Goal: Task Accomplishment & Management: Use online tool/utility

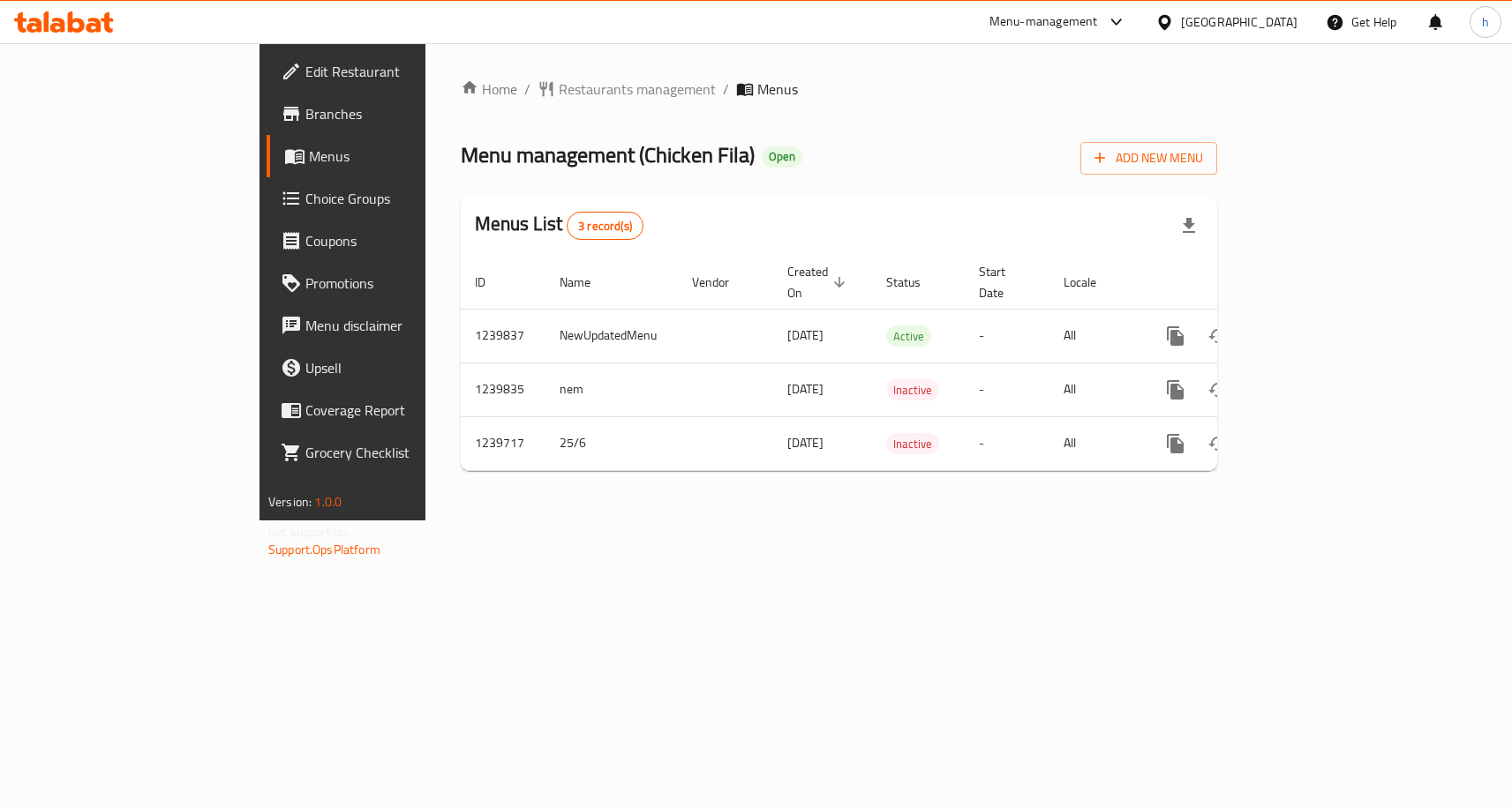
click at [305, 202] on span "Choice Groups" at bounding box center [401, 198] width 193 height 21
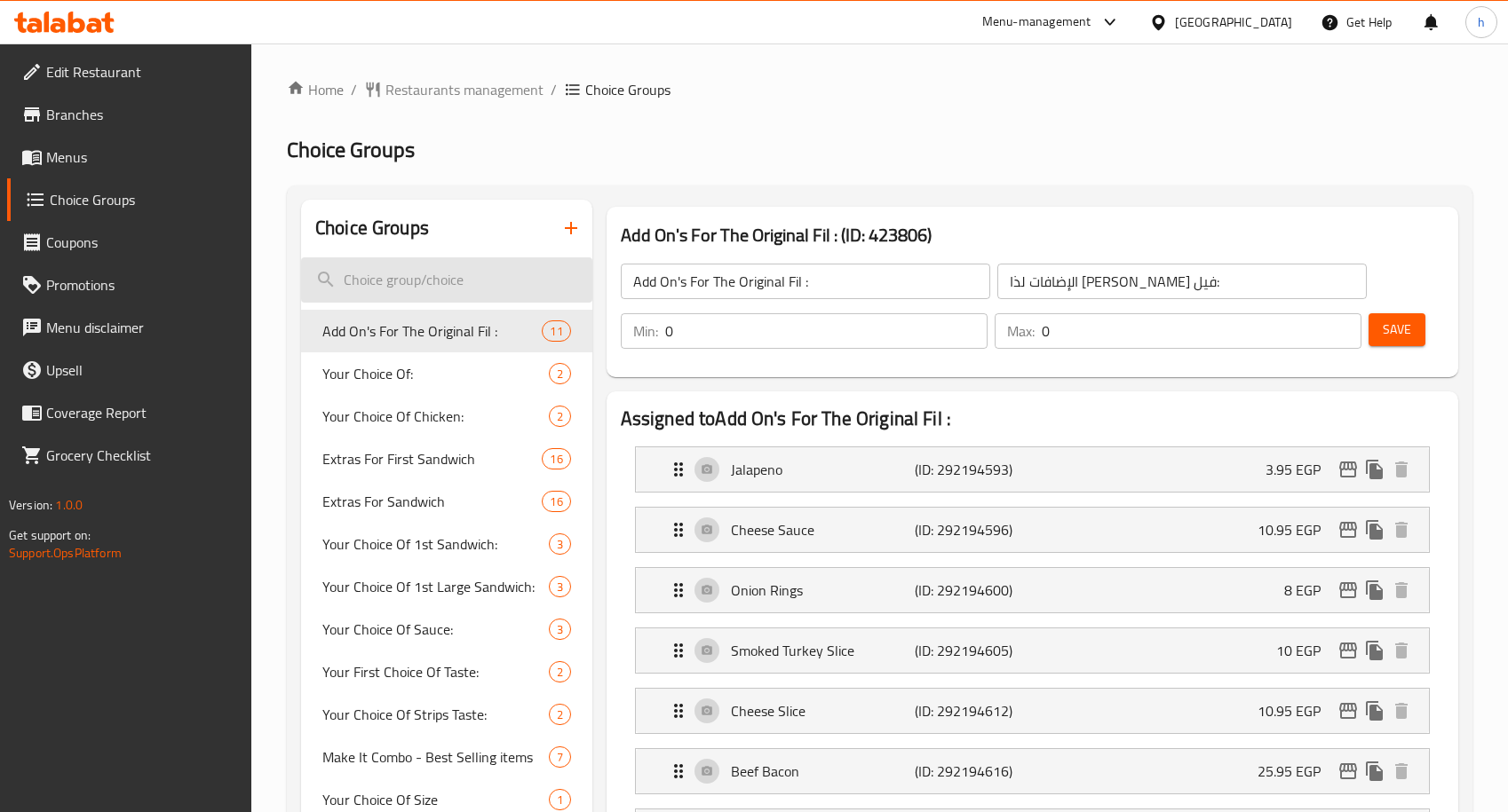
click at [535, 284] on input "search" at bounding box center [447, 280] width 291 height 45
paste input "Plain Fries"
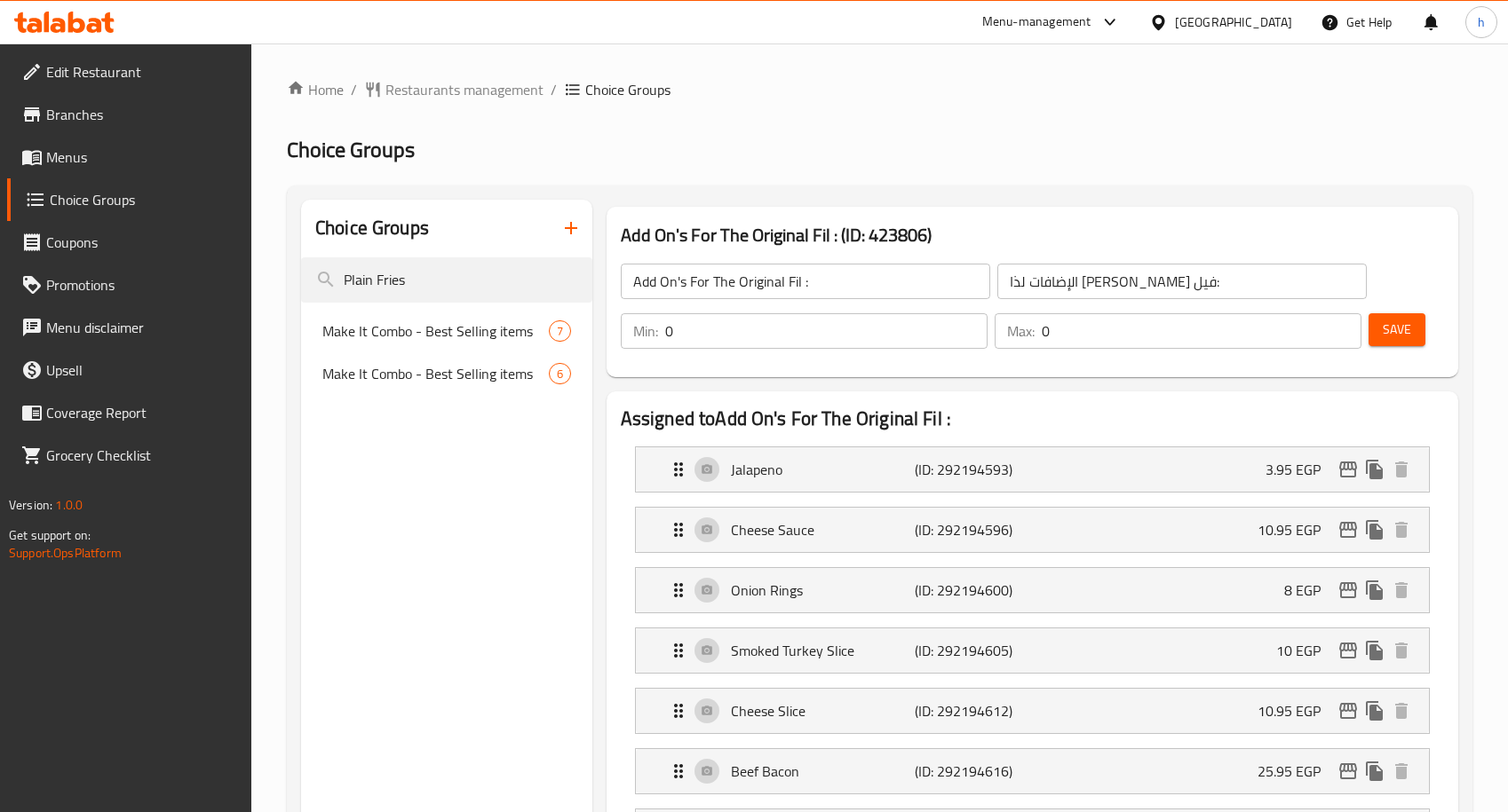
type input "Plain Fries"
click at [53, 165] on span "Menus" at bounding box center [142, 156] width 192 height 21
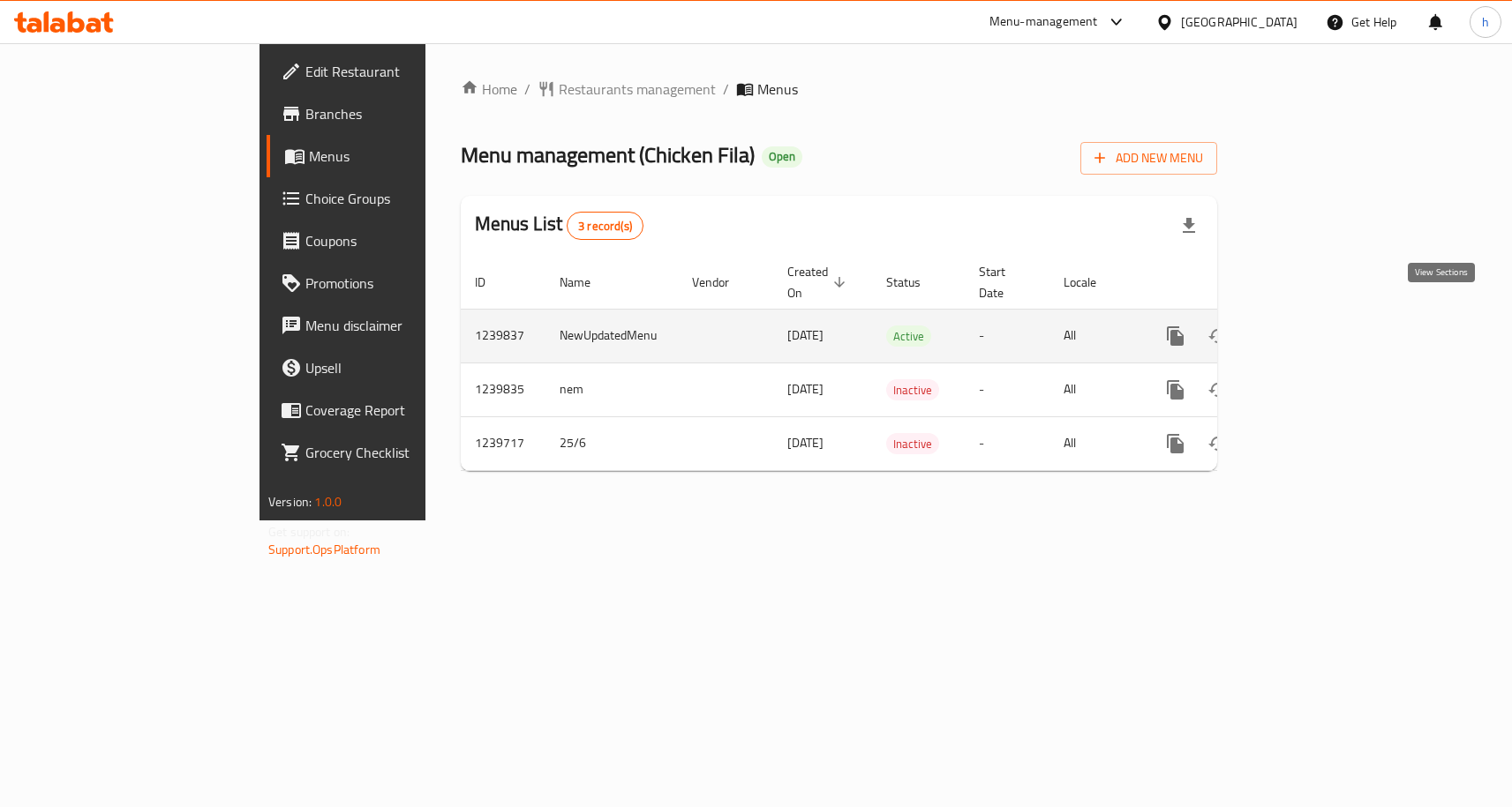
click at [1313, 325] on icon "enhanced table" at bounding box center [1301, 335] width 21 height 21
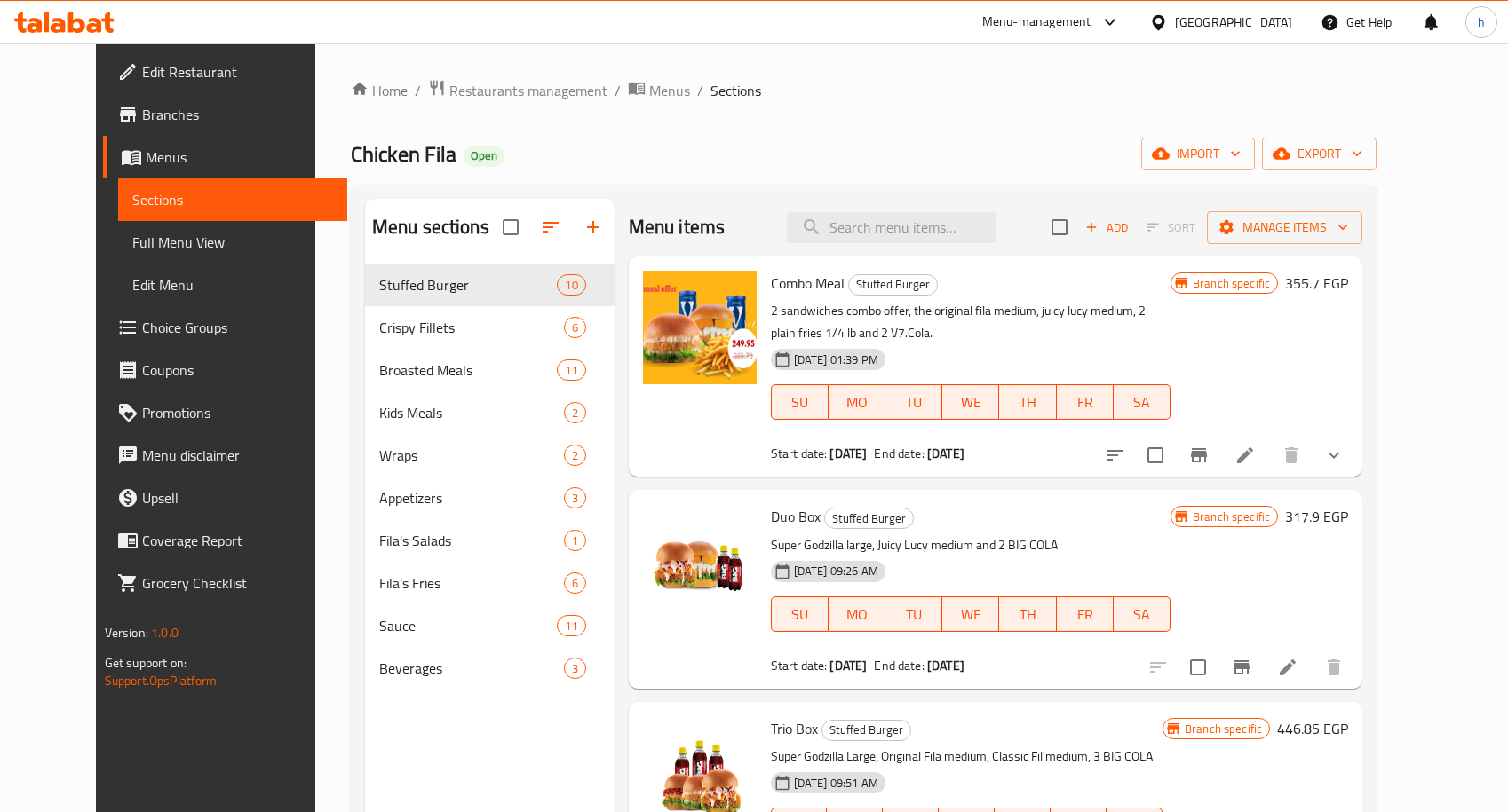
click at [144, 252] on span "Full Menu View" at bounding box center [233, 242] width 202 height 21
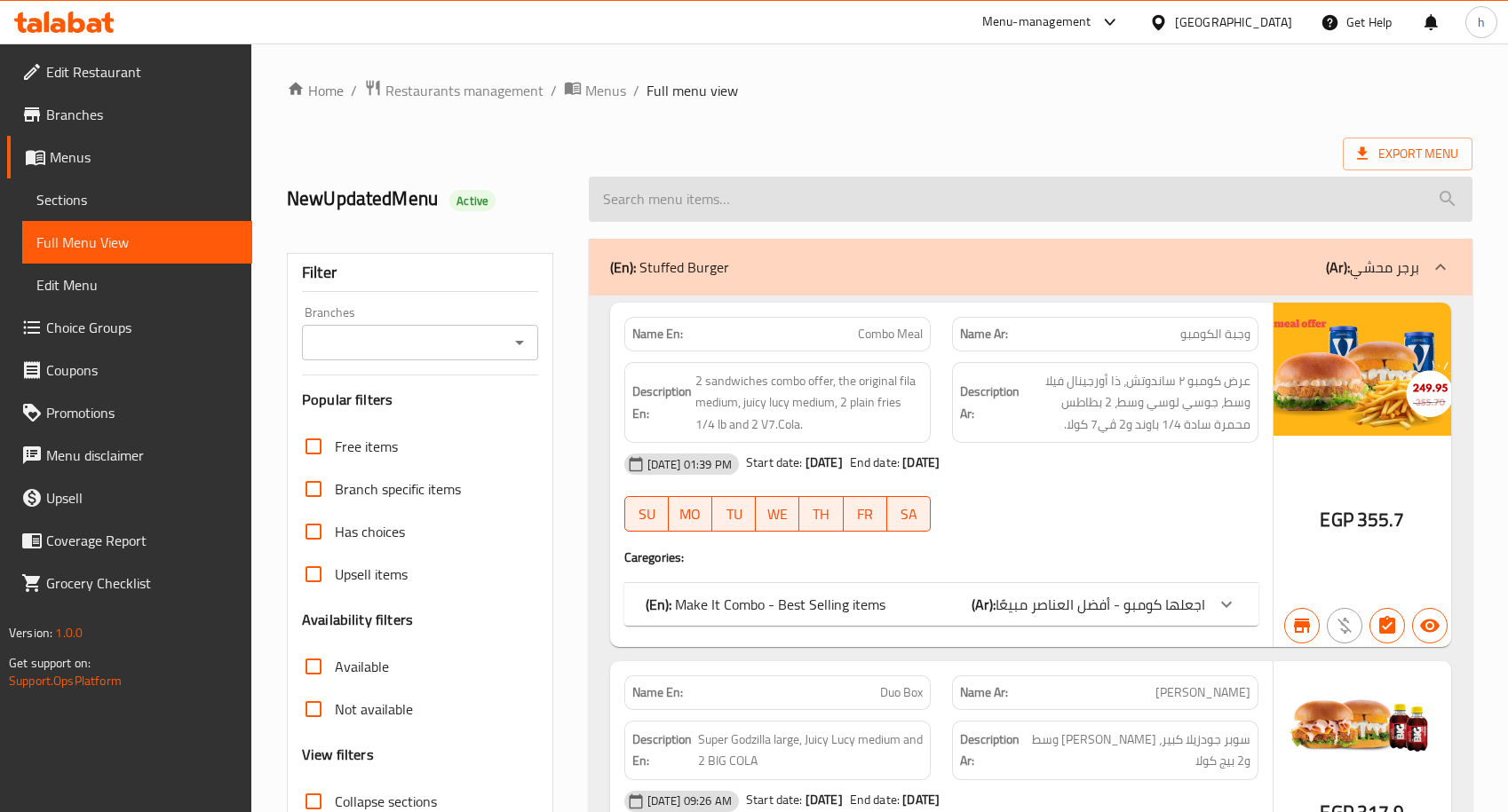
click at [802, 197] on input "search" at bounding box center [1030, 199] width 883 height 45
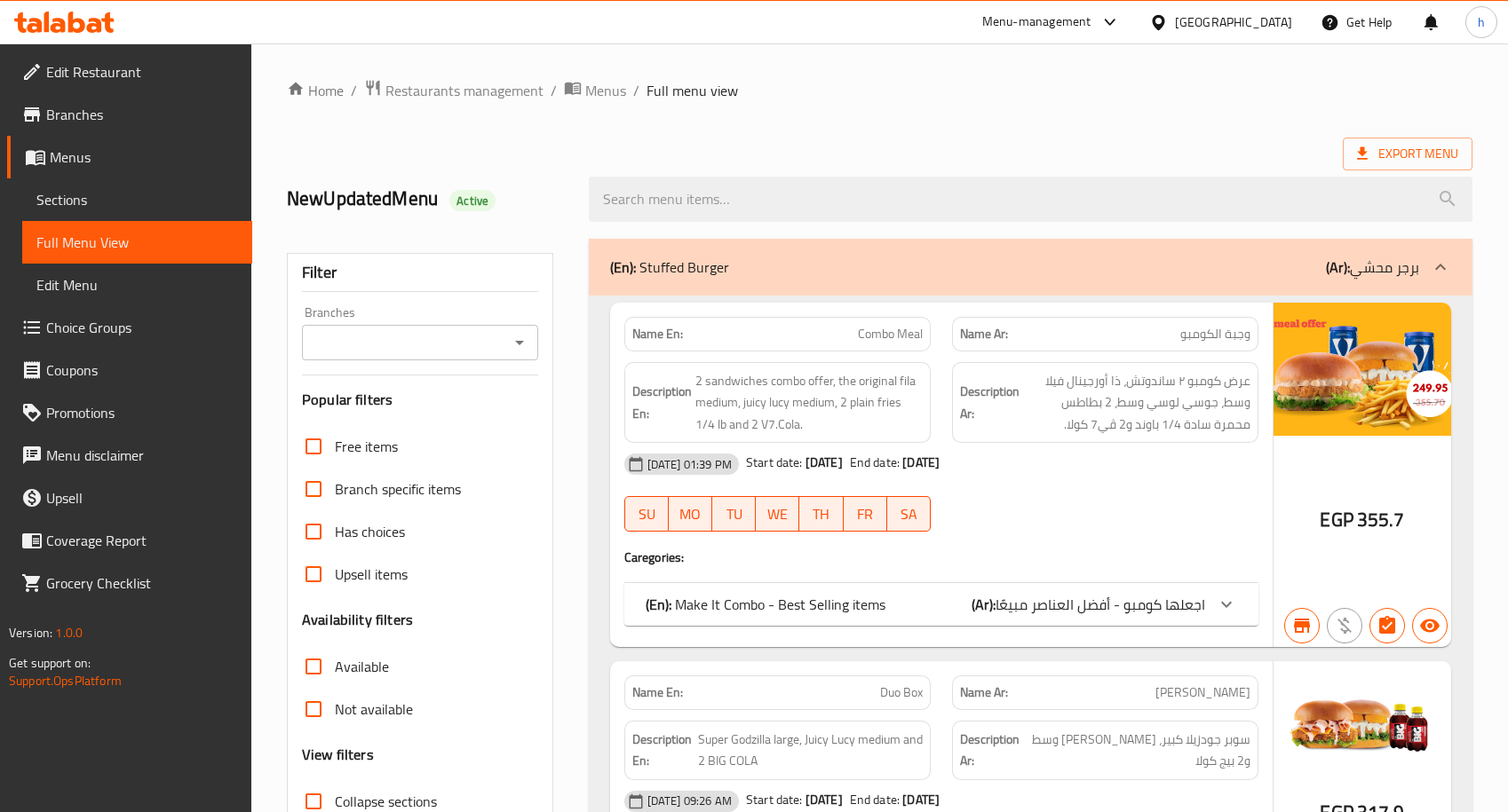
paste input "Plain Fries"
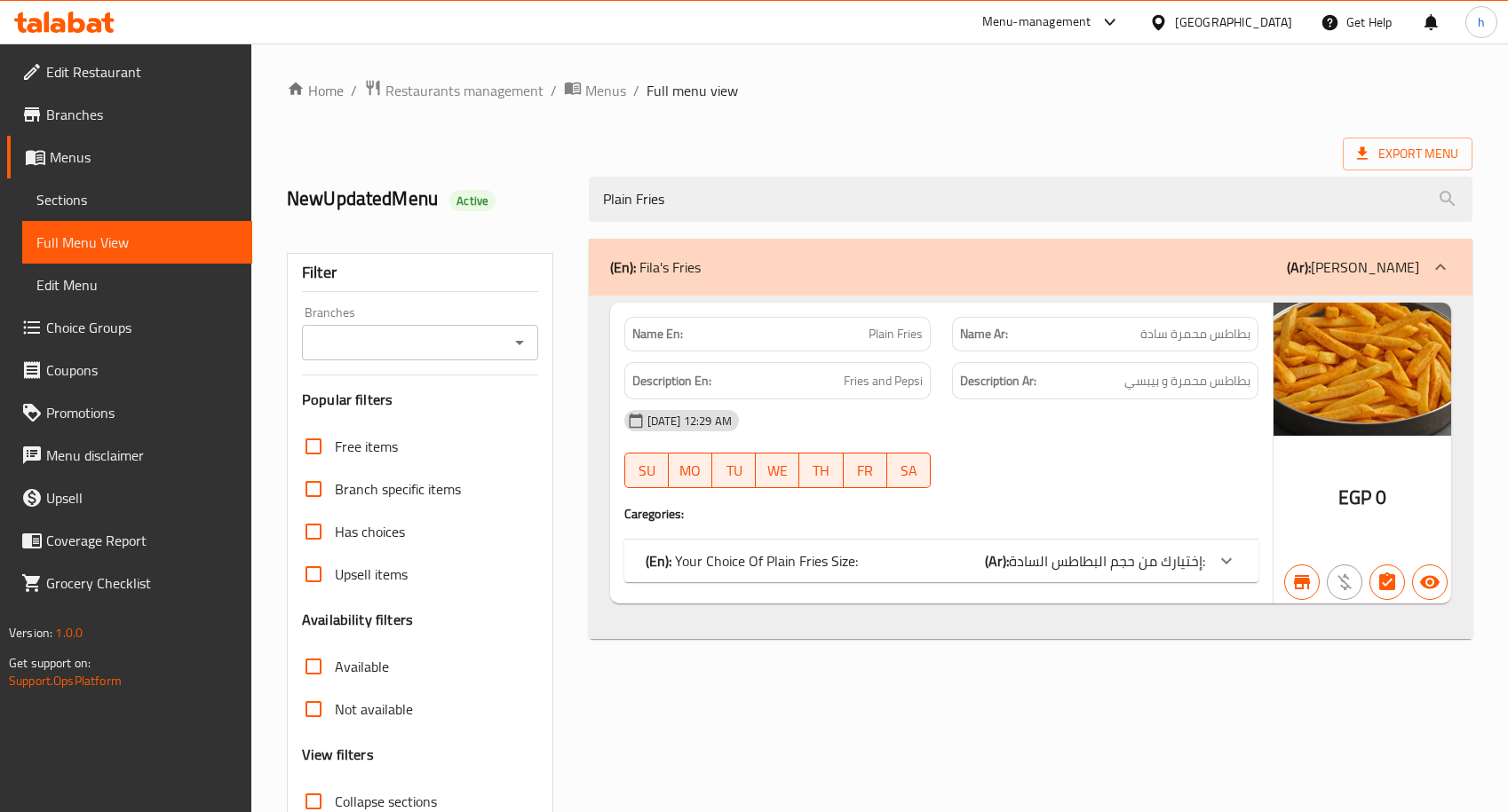
type input "Plain Fries"
click at [1014, 483] on div at bounding box center [1105, 487] width 327 height 21
click at [719, 576] on div "(En): Your Choice Of Plain Fries Size: (Ar): إختيارك من حجم البطاطس السادة:" at bounding box center [940, 561] width 634 height 43
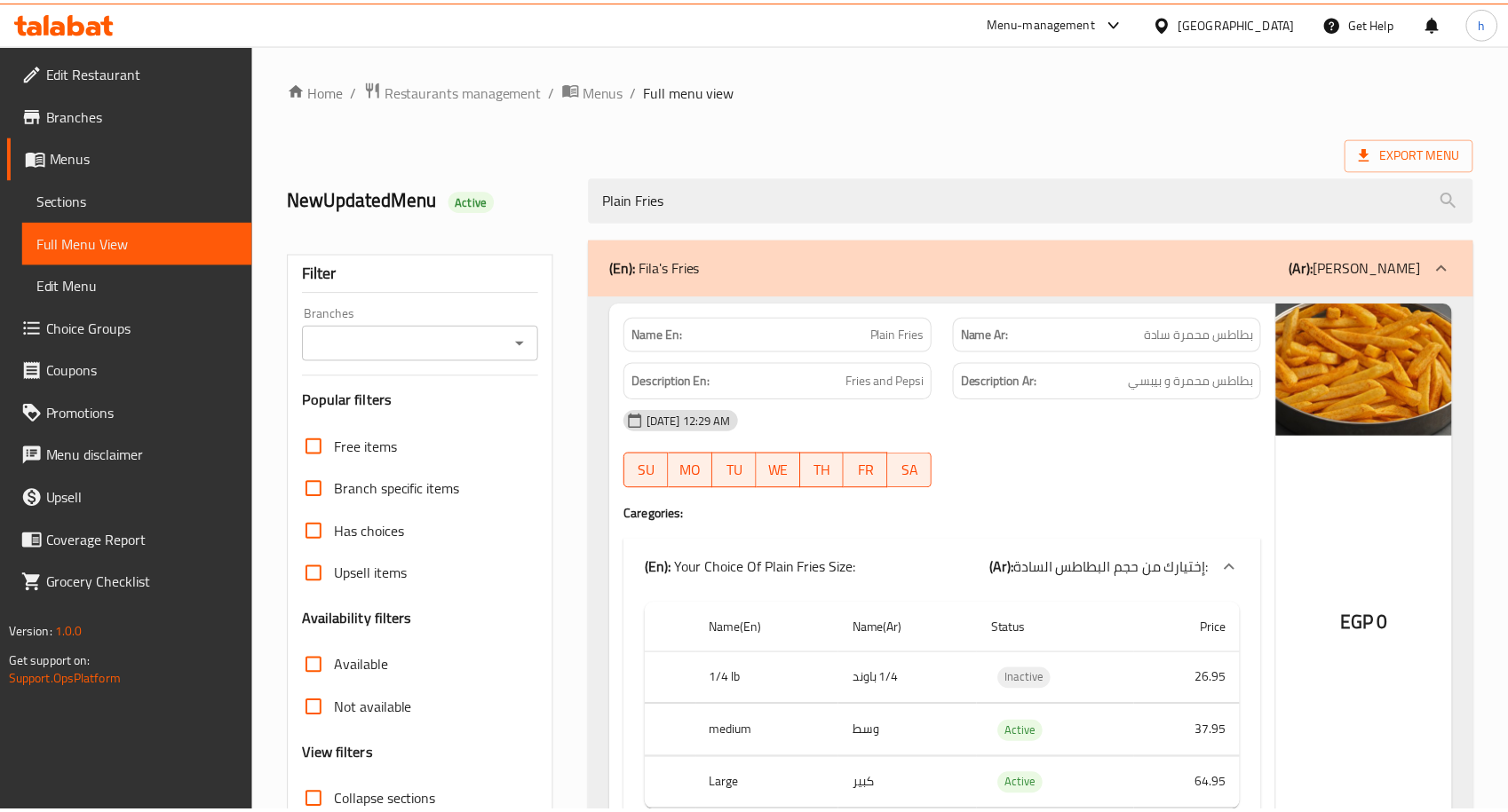
scroll to position [132, 0]
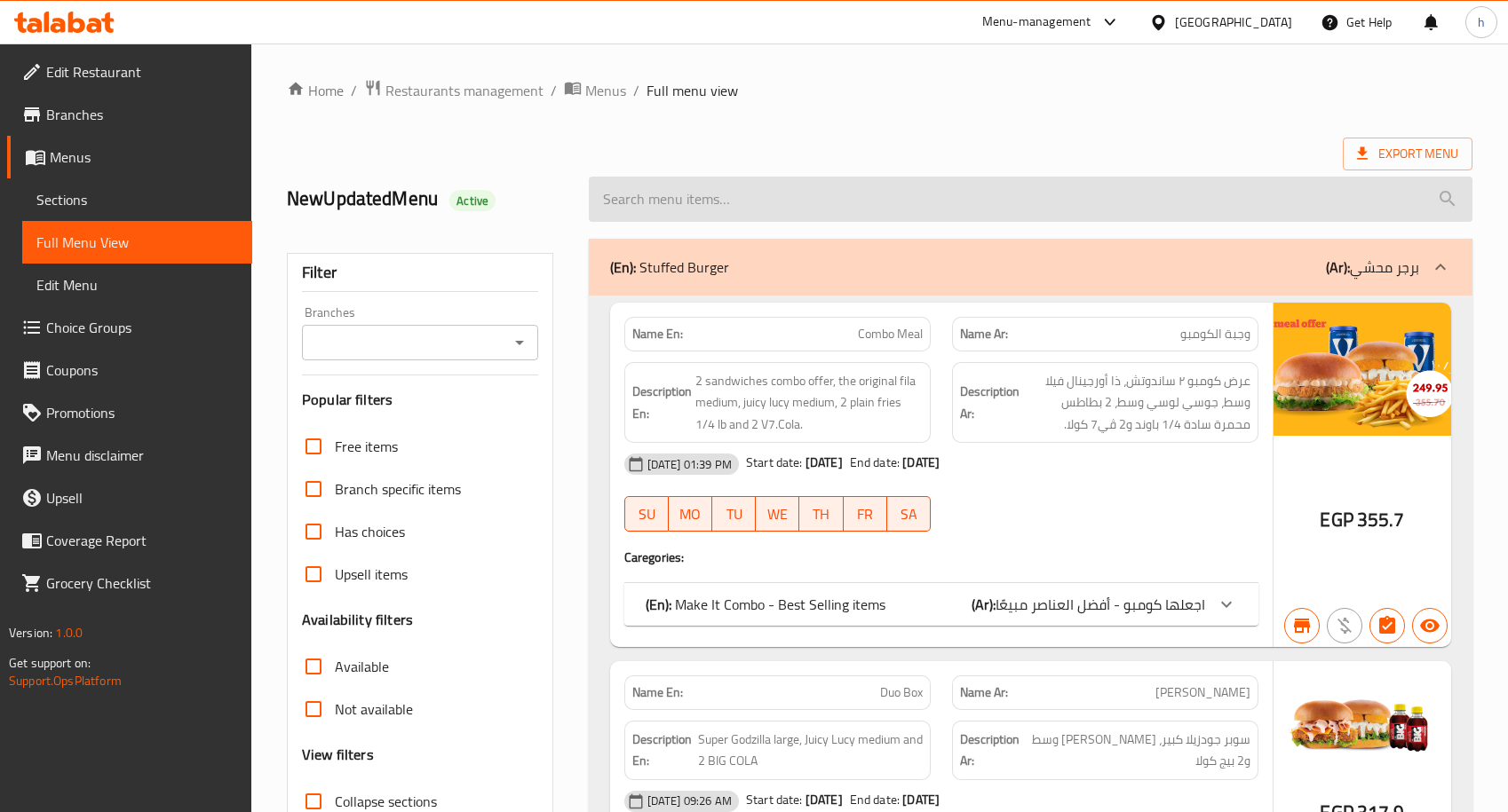
click at [868, 213] on input "search" at bounding box center [1030, 199] width 883 height 45
click at [867, 207] on input "search" at bounding box center [1030, 199] width 883 height 45
click at [870, 220] on input "search" at bounding box center [1030, 199] width 883 height 45
click at [652, 195] on input "search" at bounding box center [1030, 199] width 883 height 45
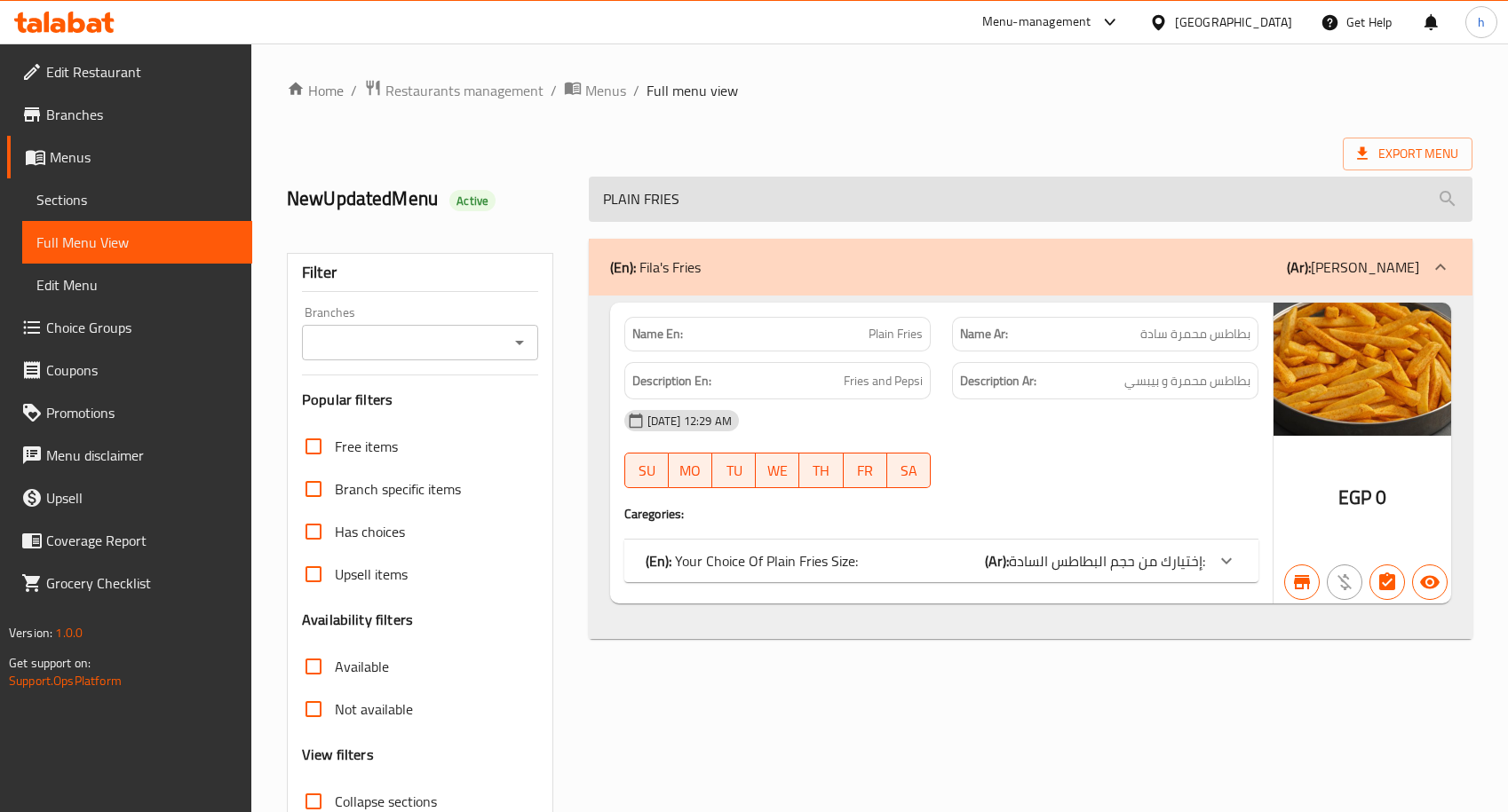
type input "PLAIN FRIES"
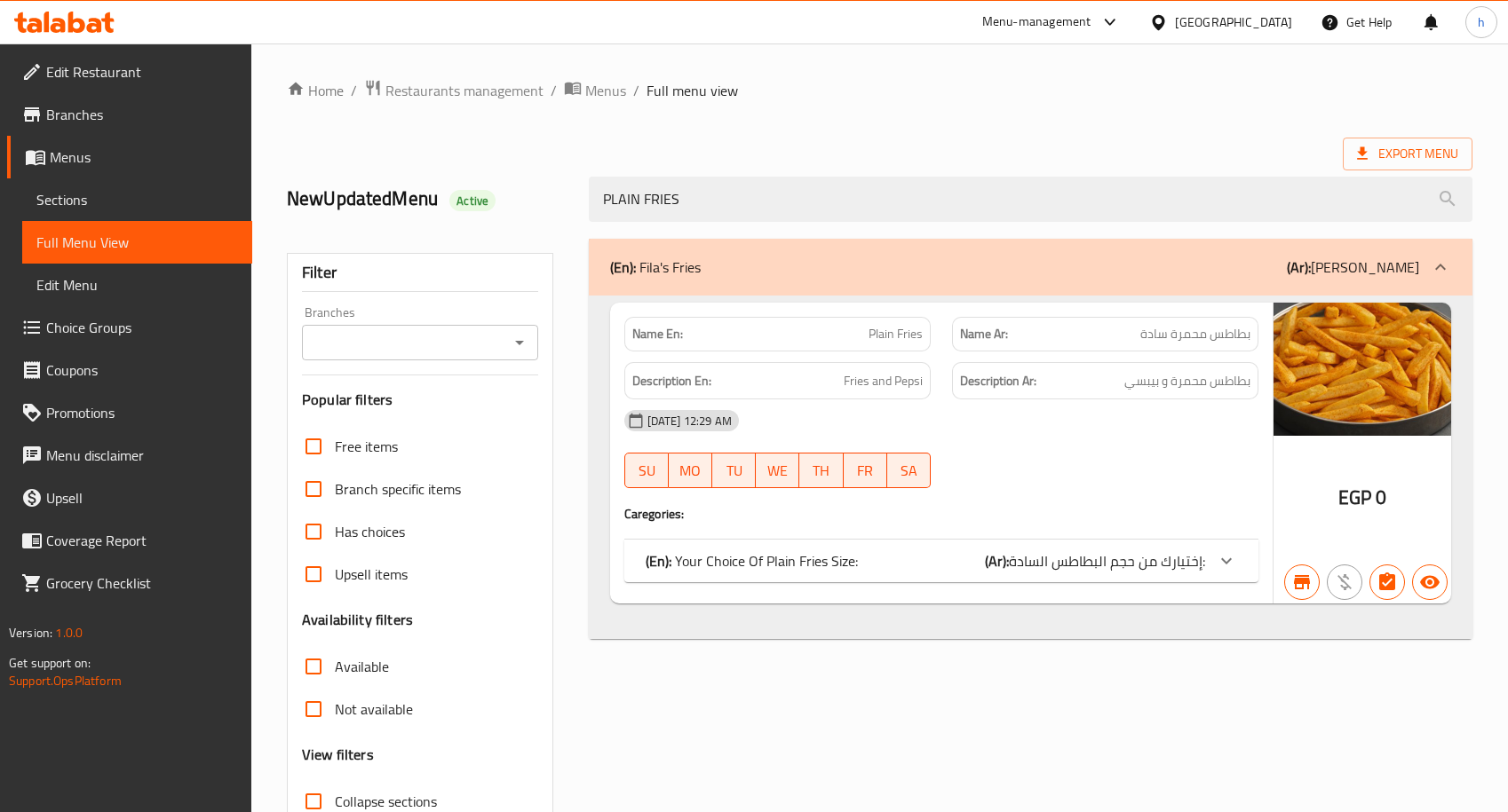
click at [1221, 574] on div at bounding box center [1226, 561] width 43 height 43
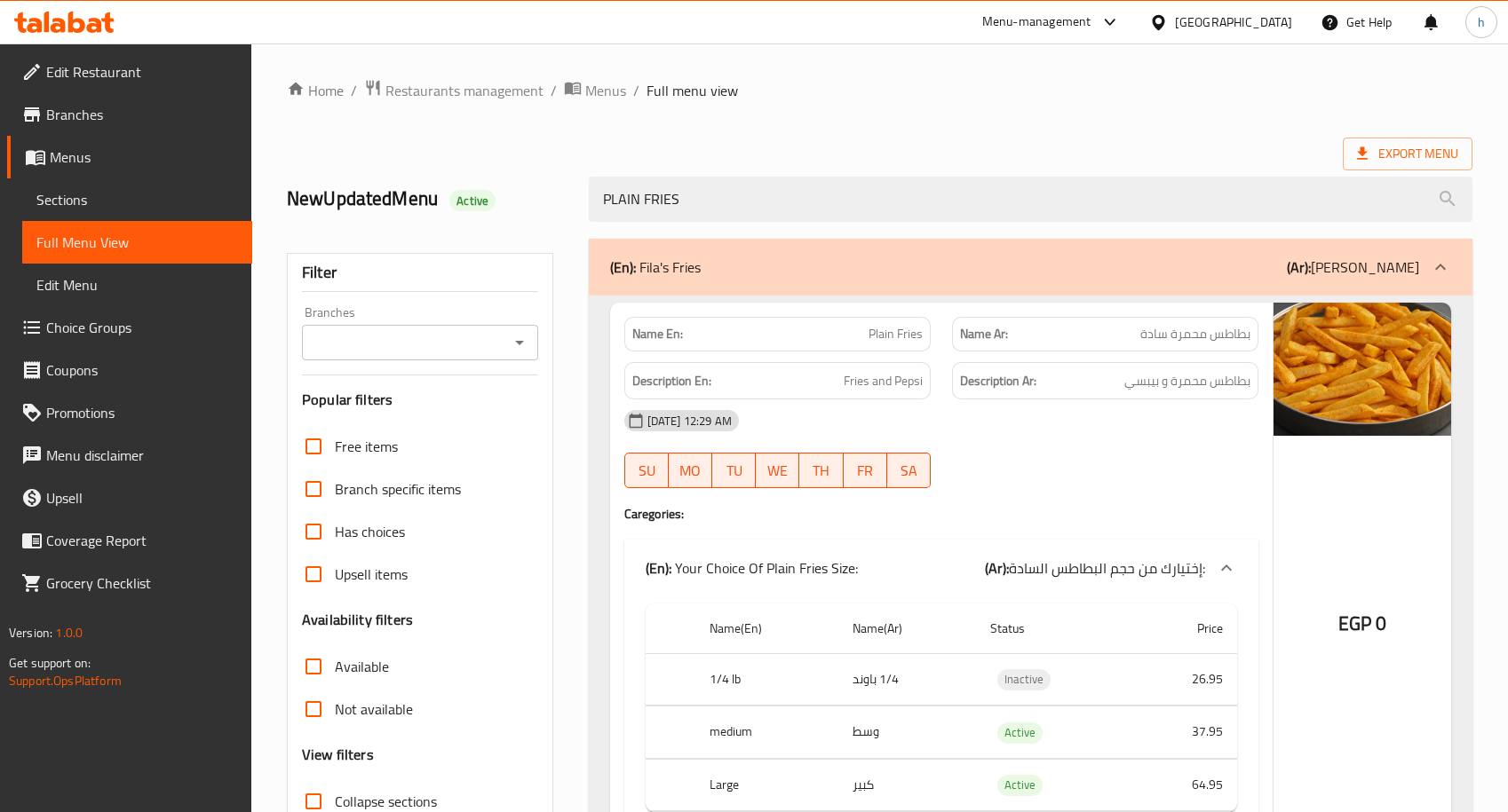
scroll to position [132, 0]
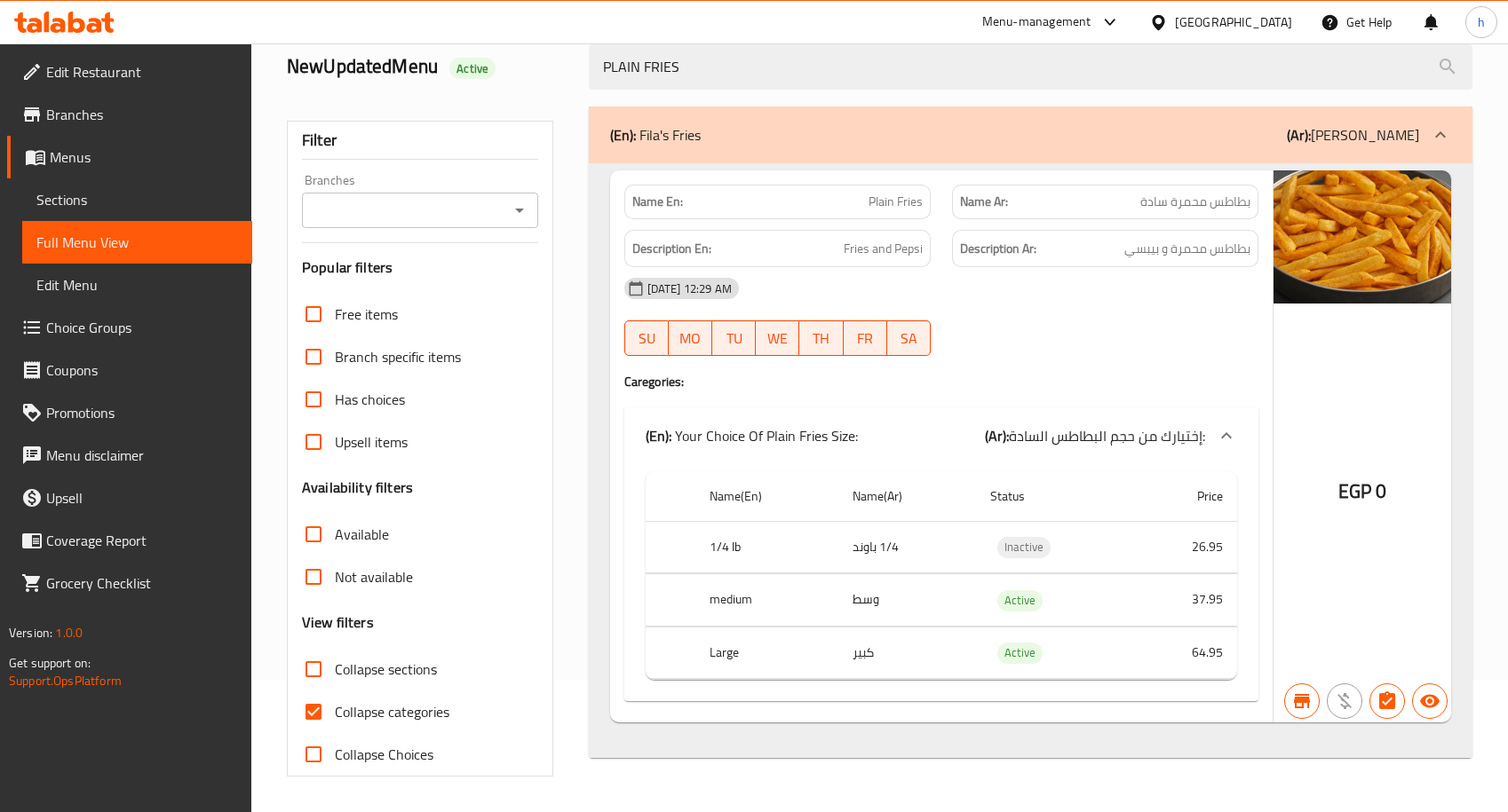
click at [65, 166] on span "Menus" at bounding box center [144, 156] width 188 height 21
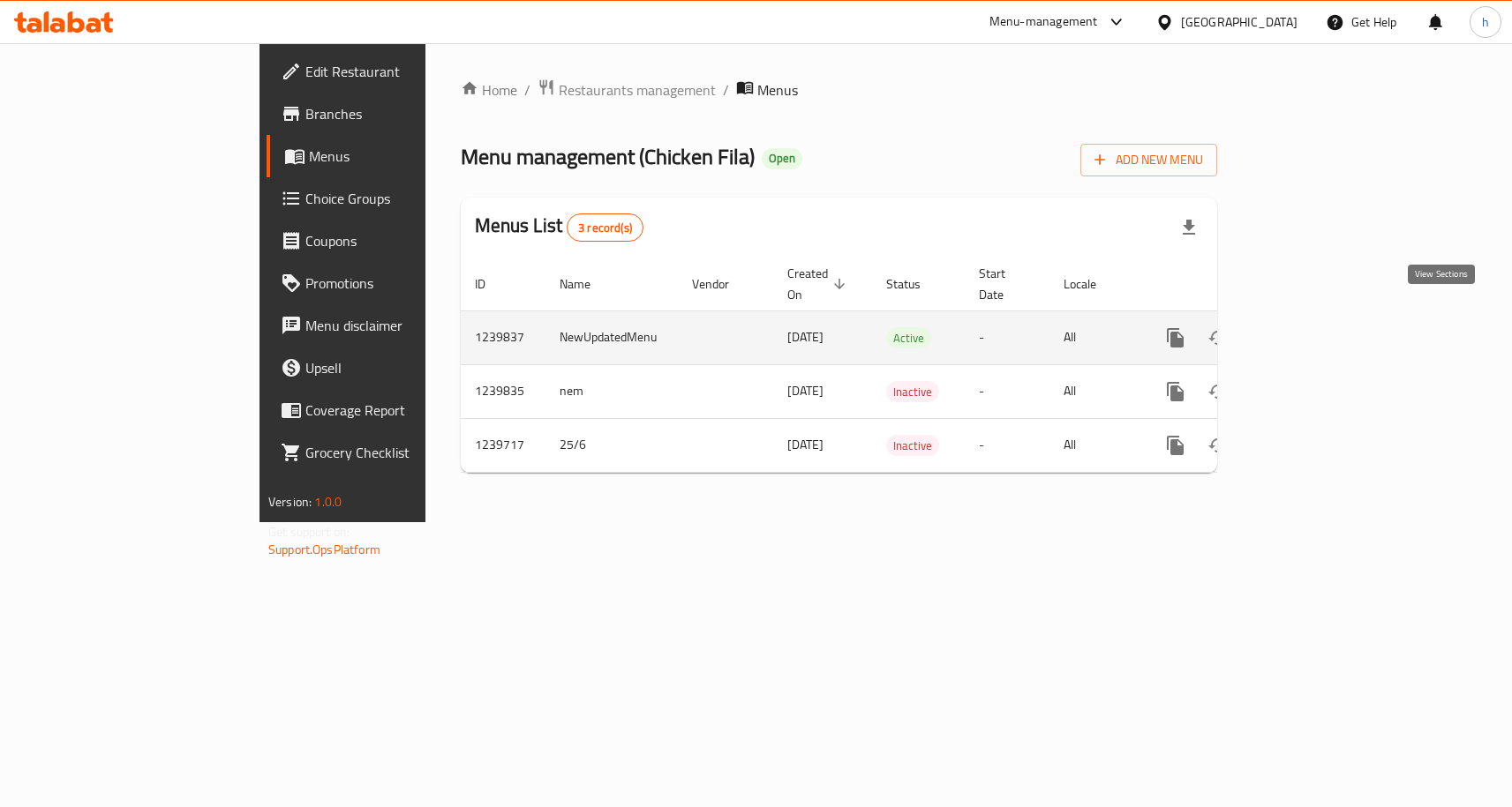
click at [1324, 330] on link "enhanced table" at bounding box center [1302, 338] width 42 height 42
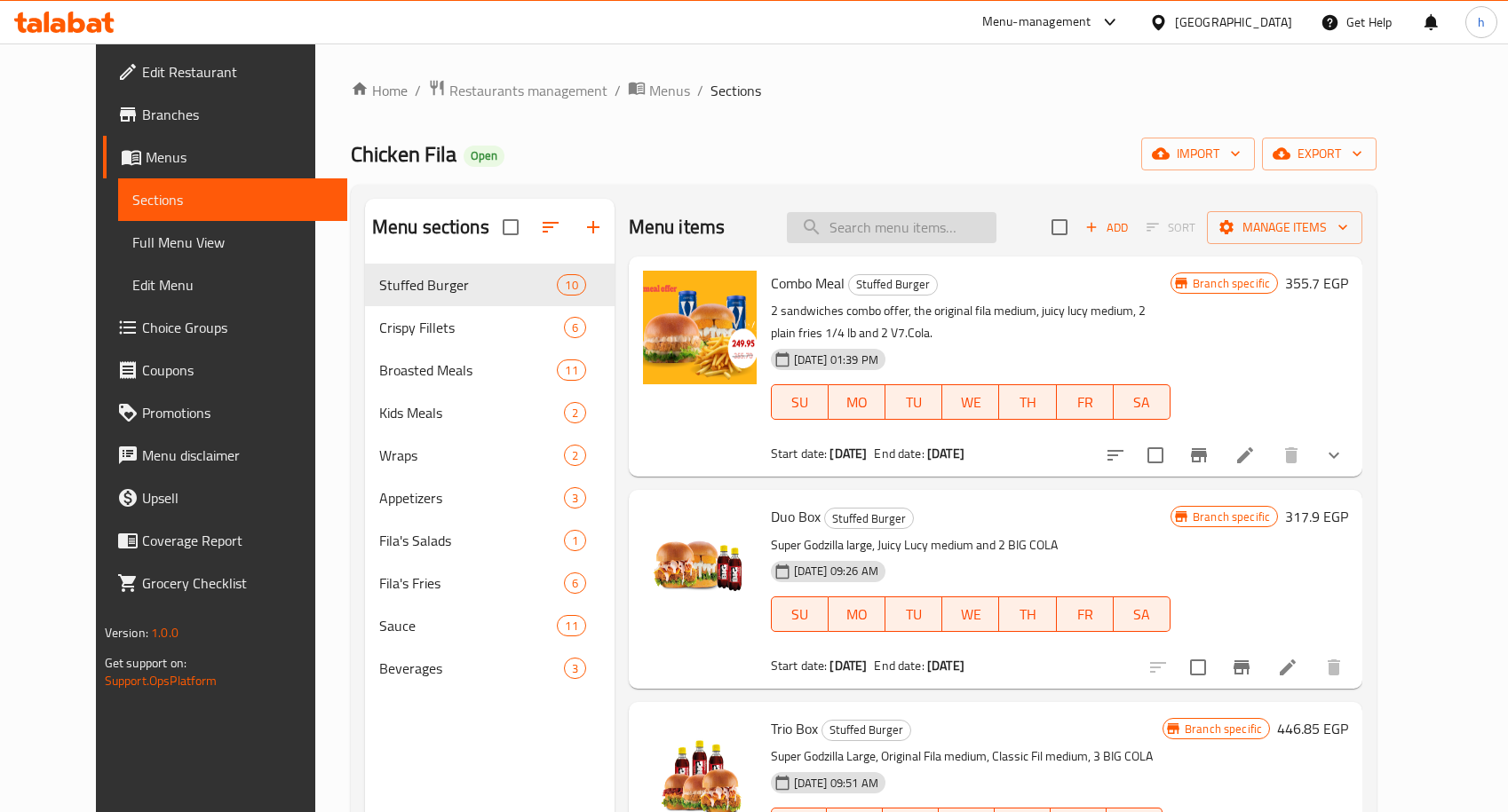
click at [996, 236] on input "search" at bounding box center [891, 227] width 209 height 31
type input "PLAIN FRIES"
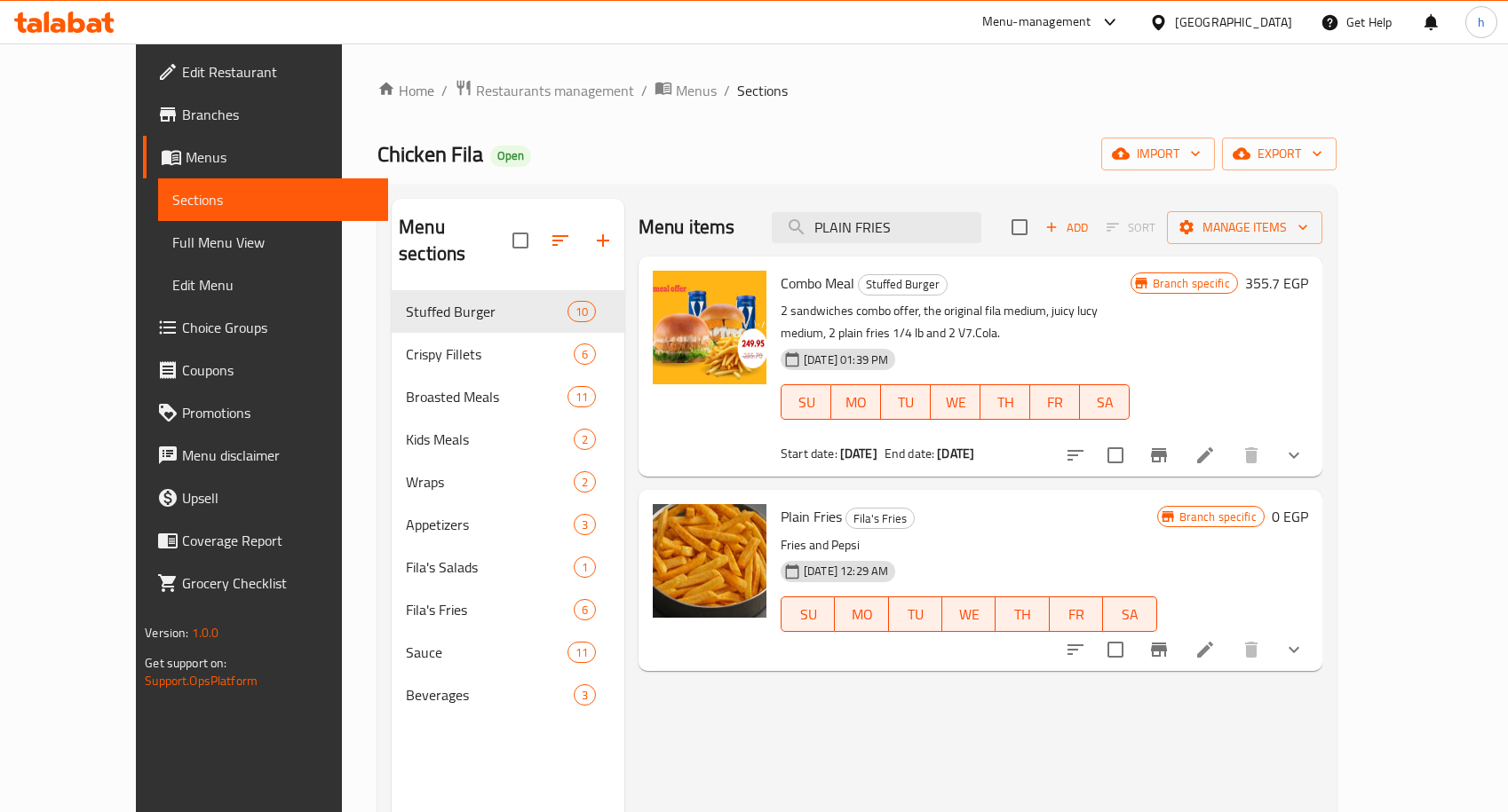
click at [1230, 656] on li at bounding box center [1205, 649] width 50 height 32
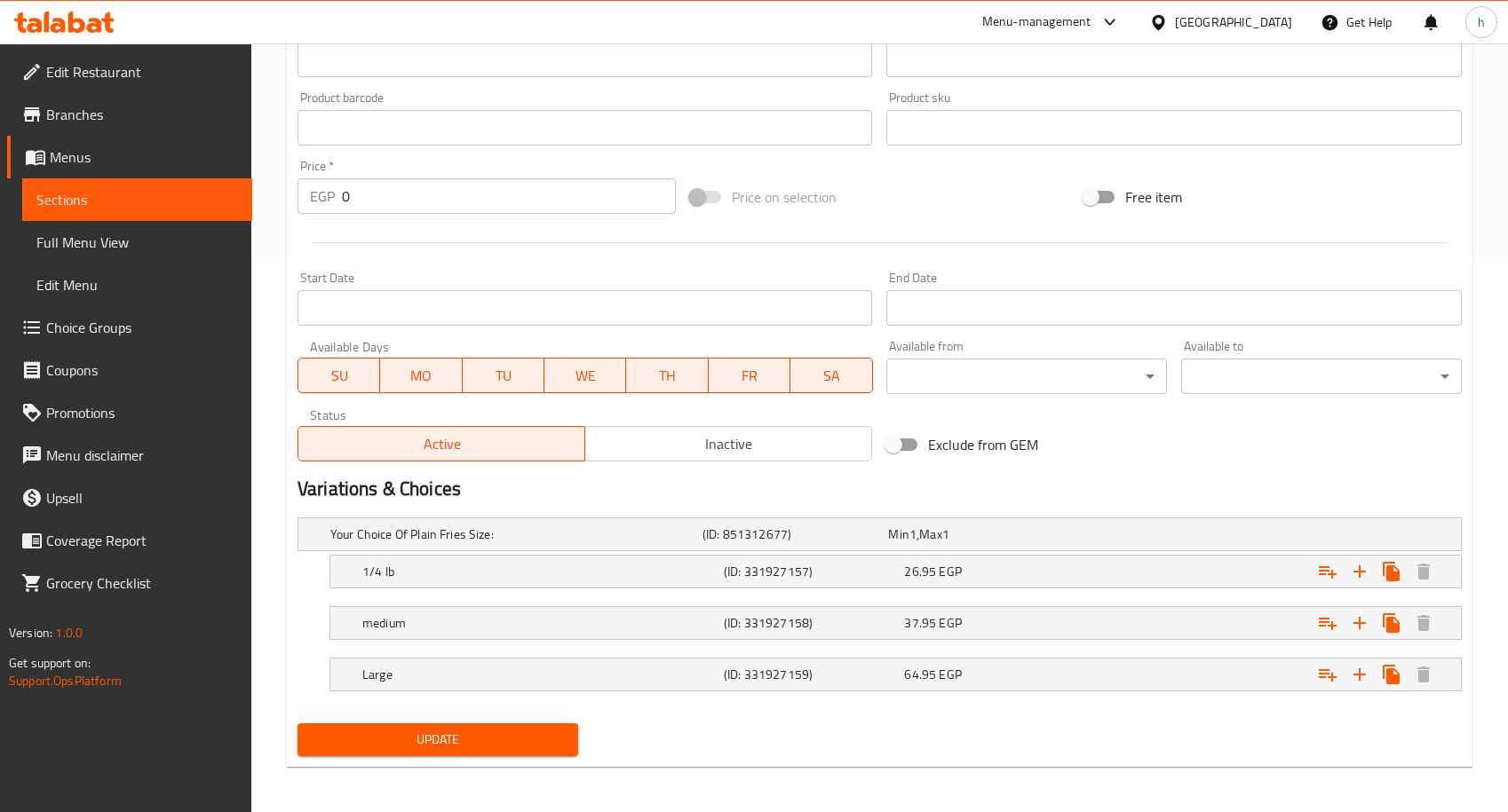
scroll to position [559, 0]
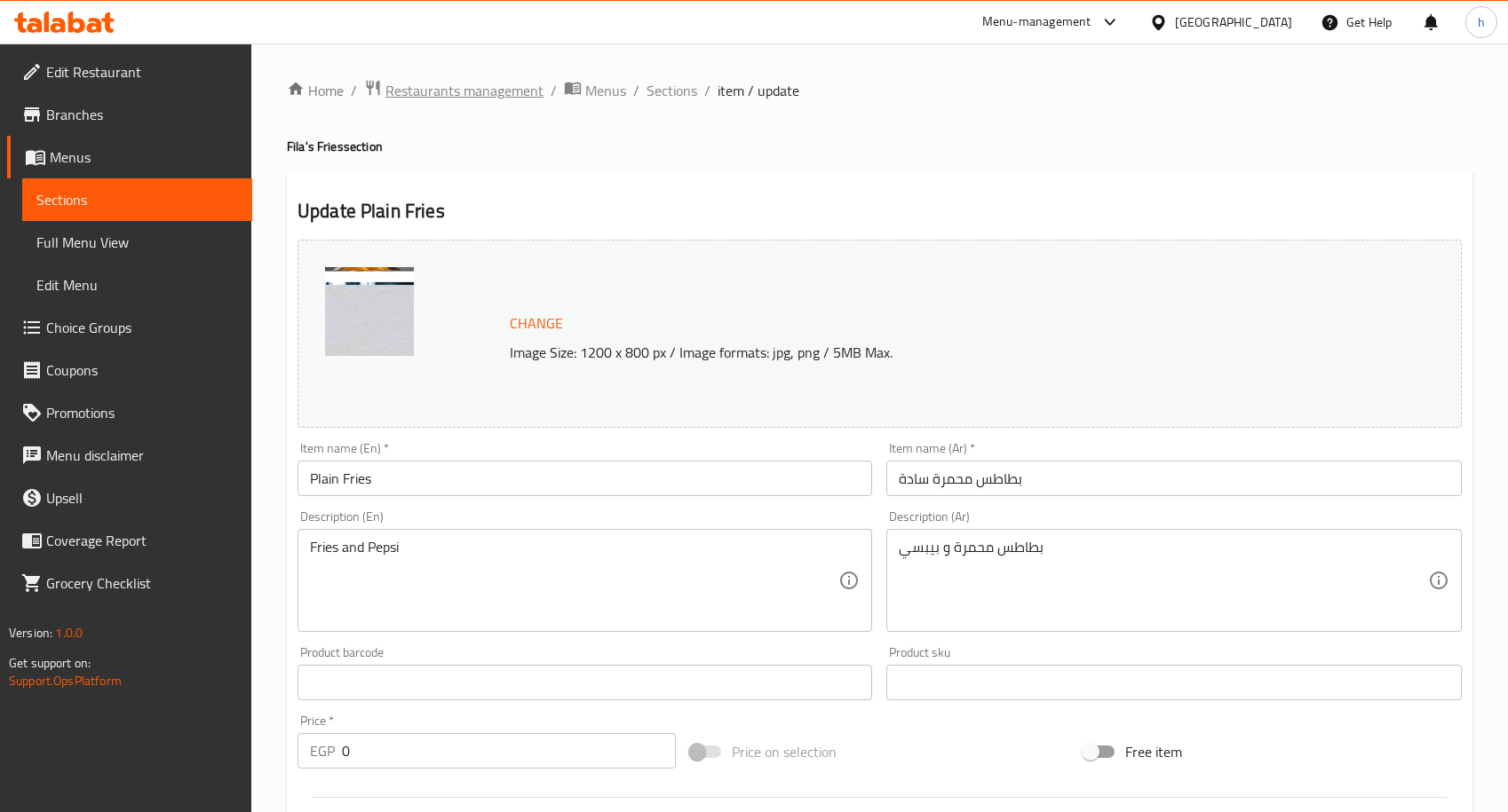
click at [470, 91] on span "Restaurants management" at bounding box center [465, 90] width 158 height 21
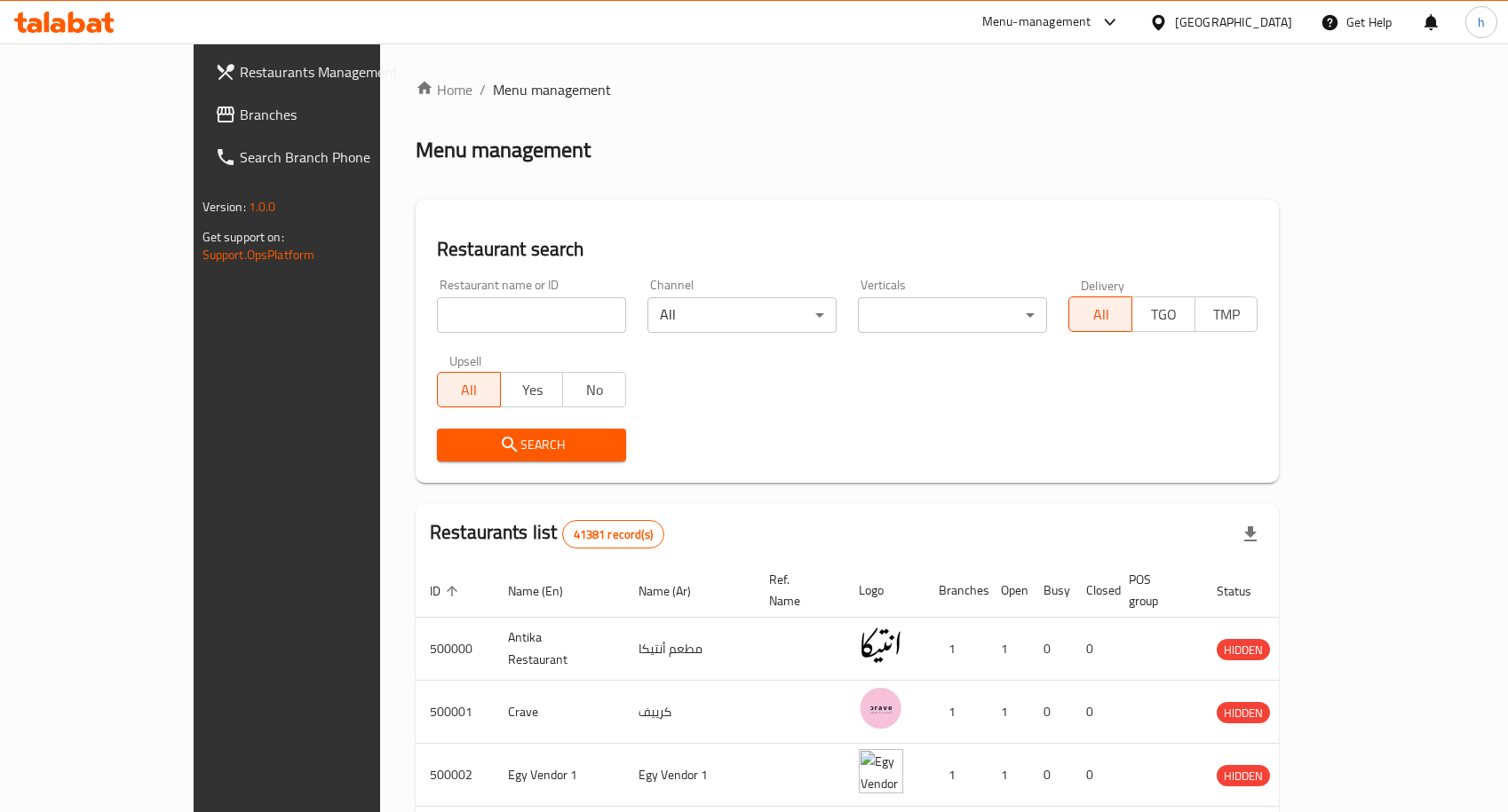
click at [240, 123] on span "Branches" at bounding box center [336, 114] width 192 height 21
